Goal: Navigation & Orientation: Understand site structure

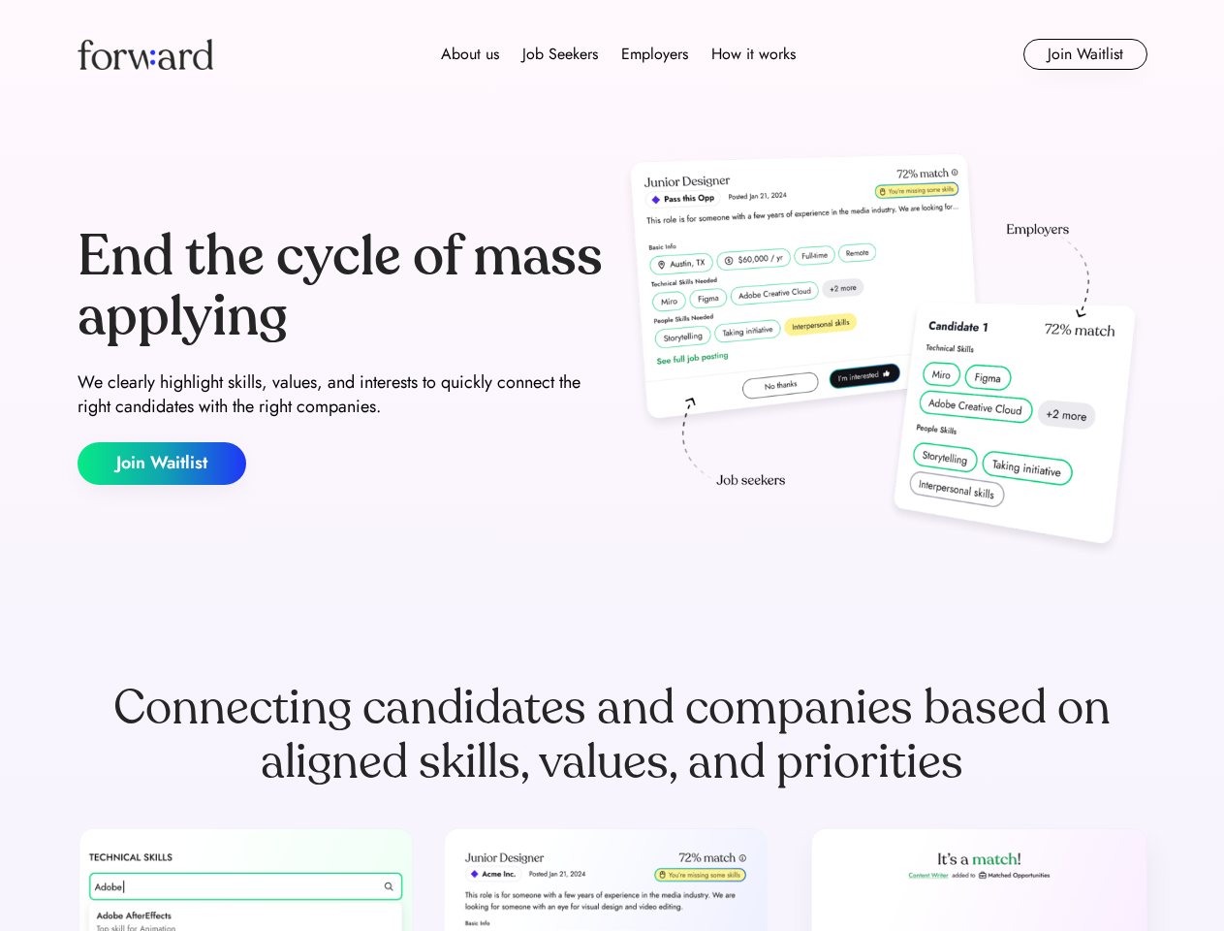
click at [612, 465] on div "End the cycle of mass applying We clearly highlight skills, values, and interes…" at bounding box center [613, 355] width 1070 height 417
click at [613, 54] on div "About us Job Seekers Employers How it works" at bounding box center [619, 54] width 764 height 23
click at [145, 54] on img at bounding box center [146, 54] width 136 height 31
click at [618, 54] on div "About us Job Seekers Employers How it works" at bounding box center [619, 54] width 764 height 23
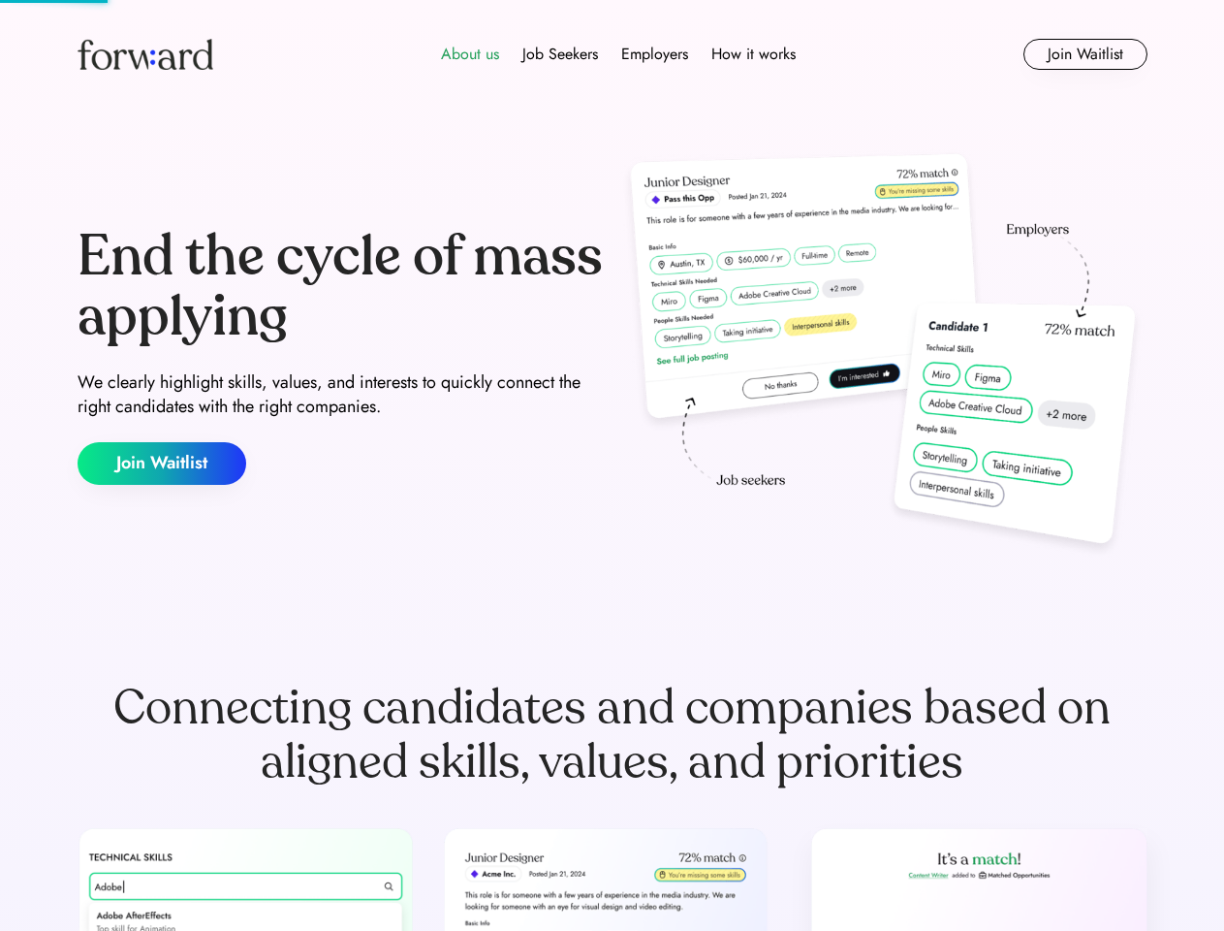
click at [470, 54] on div "About us" at bounding box center [470, 54] width 58 height 23
click at [560, 54] on div "Job Seekers" at bounding box center [561, 54] width 76 height 23
click at [654, 54] on div "Employers" at bounding box center [654, 54] width 67 height 23
click at [752, 54] on div "How it works" at bounding box center [754, 54] width 84 height 23
click at [1085, 54] on button "Join Waitlist" at bounding box center [1086, 54] width 124 height 31
